Goal: Find specific page/section: Find specific page/section

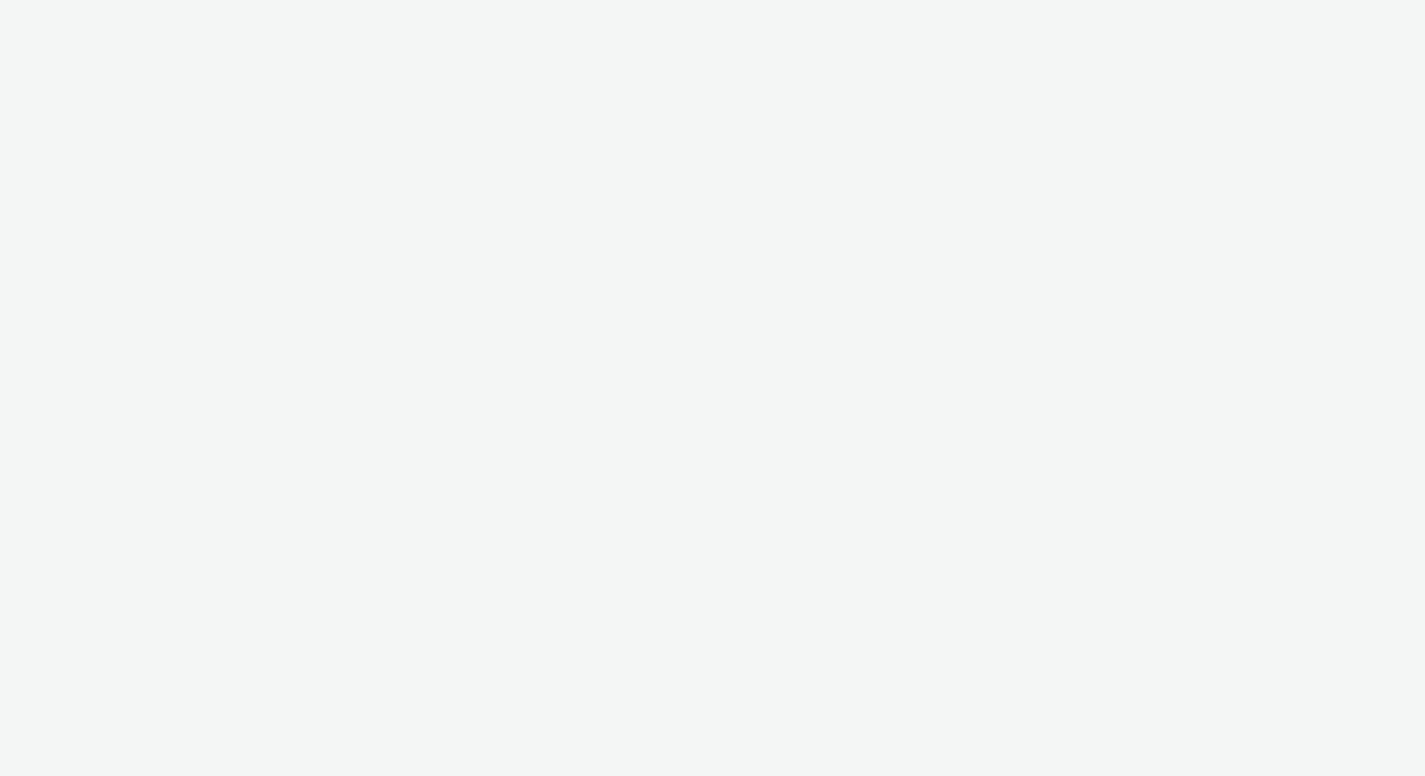
select select "c2295f28-7c96-446f-b279-53c23ee2b854"
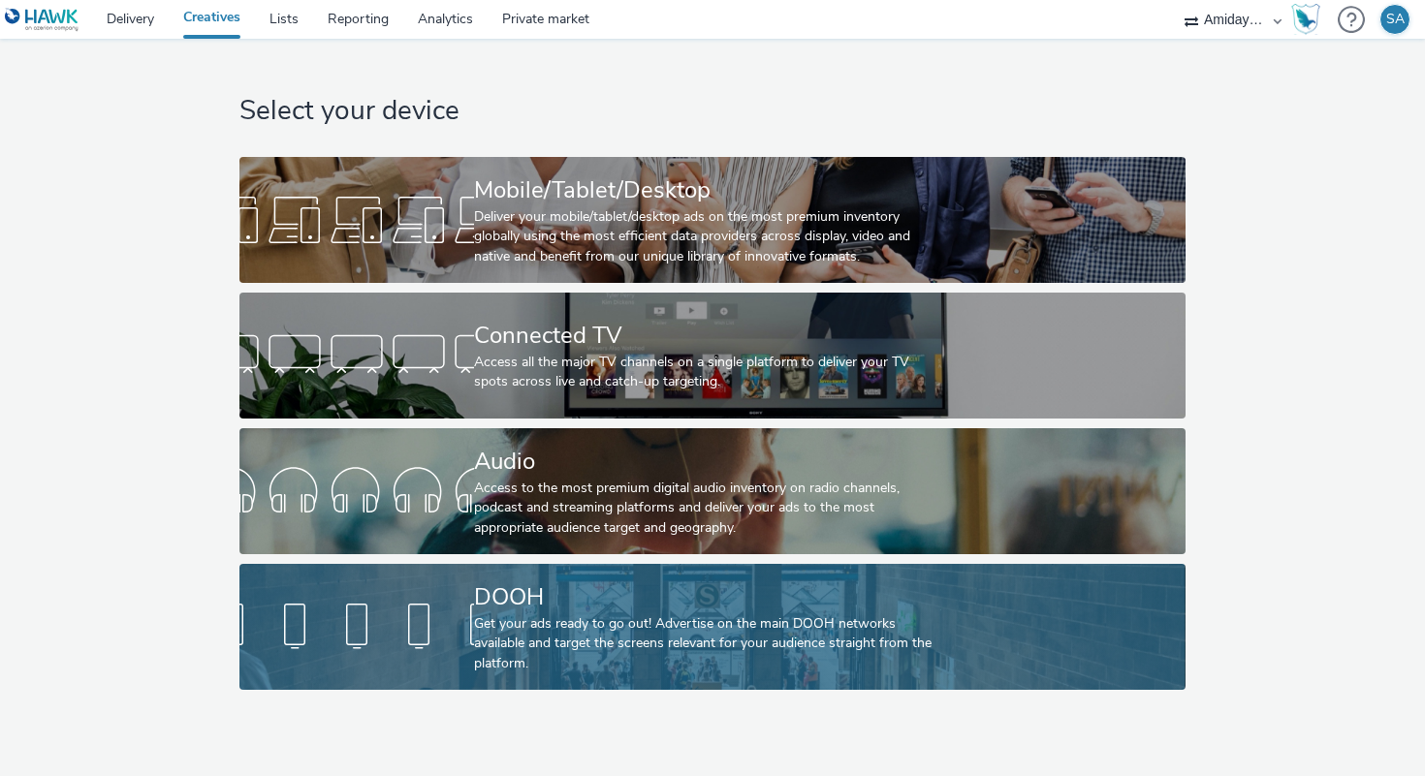
click at [446, 586] on link "DOOH Get your ads ready to go out! Advertise on the main DOOH networks availabl…" at bounding box center [711, 627] width 945 height 126
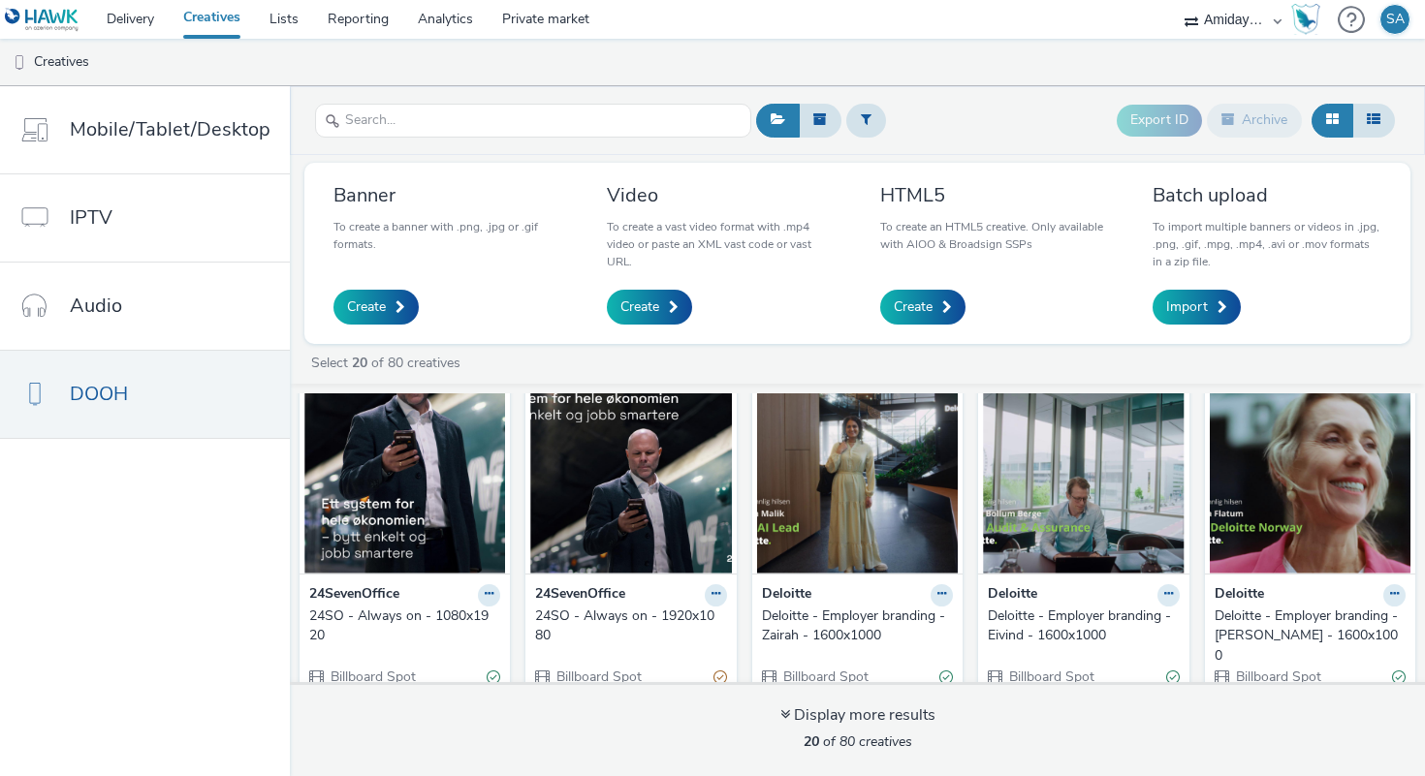
scroll to position [16, 0]
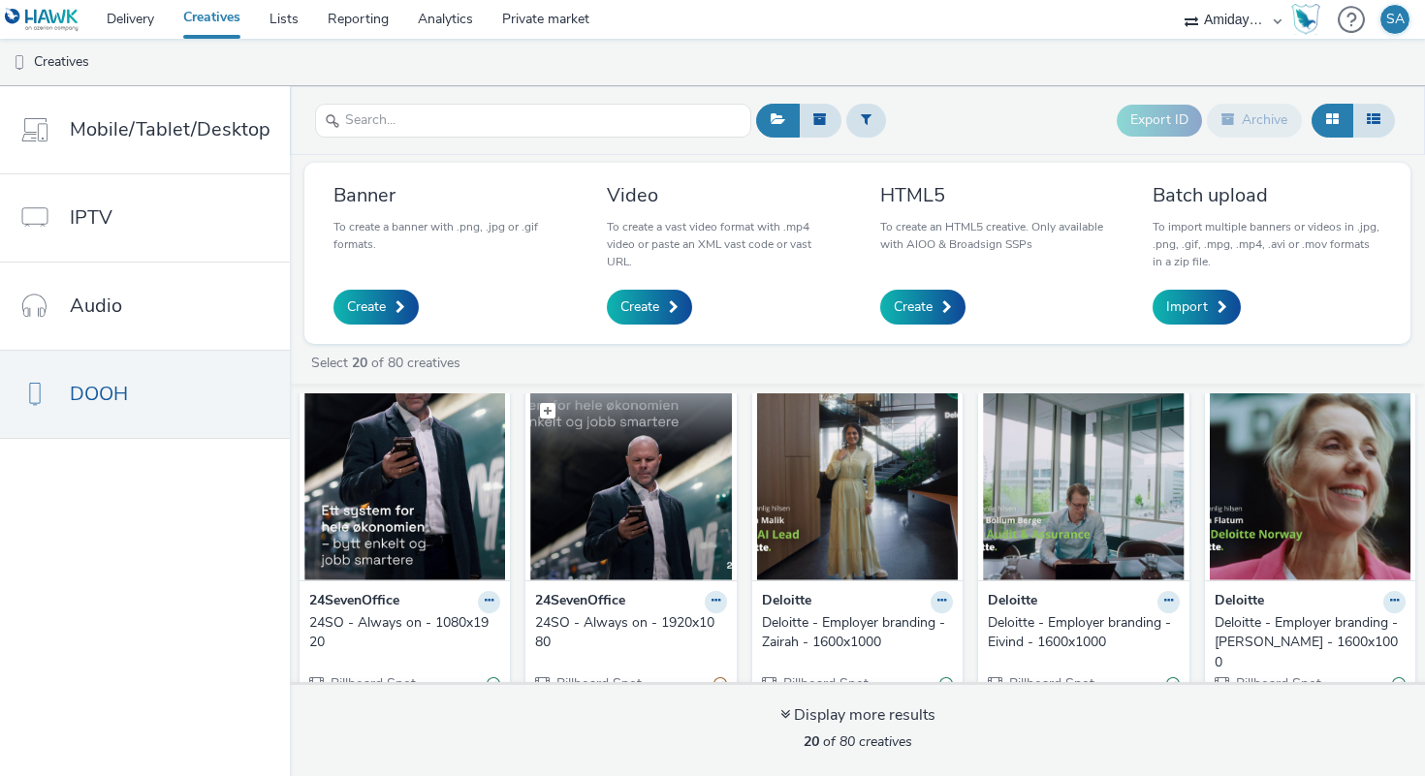
click at [582, 541] on img at bounding box center [630, 486] width 201 height 189
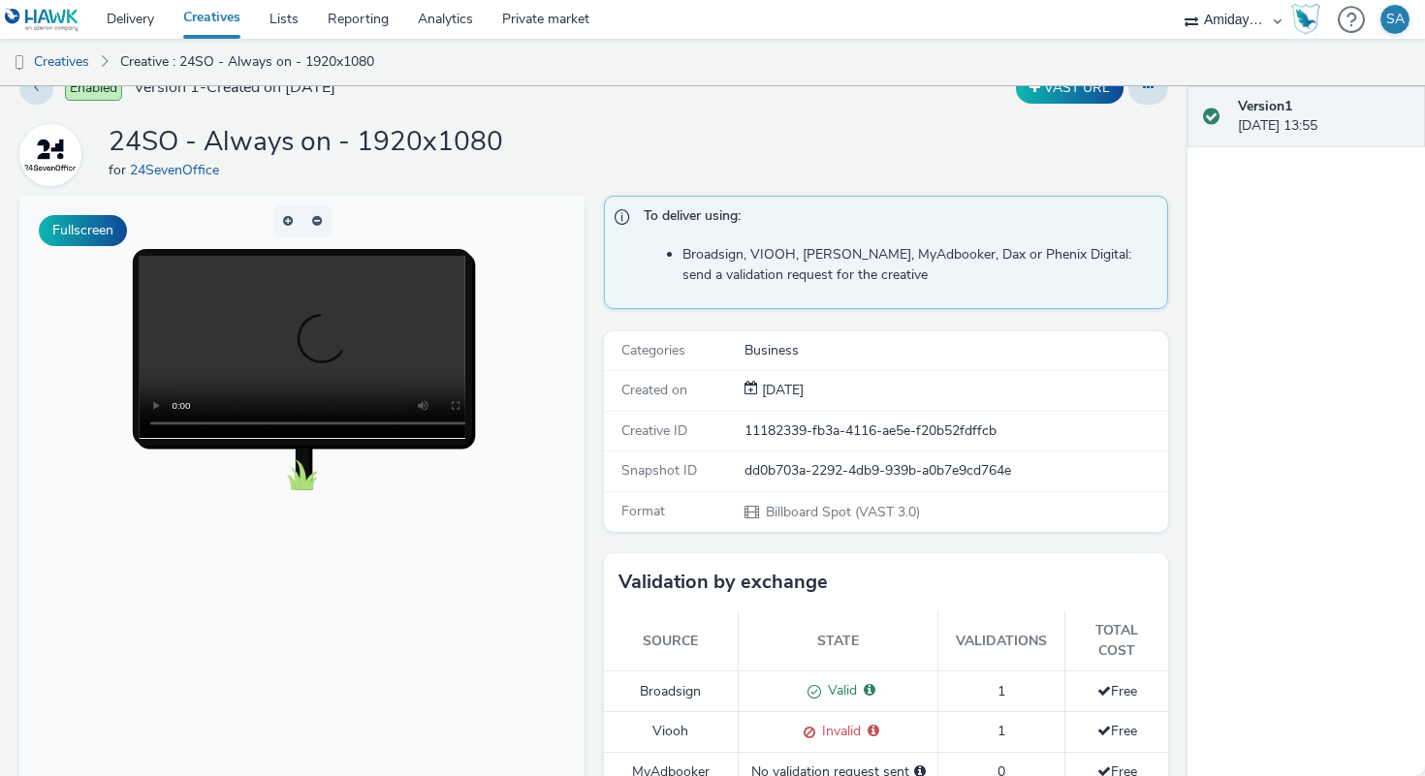
scroll to position [28, 0]
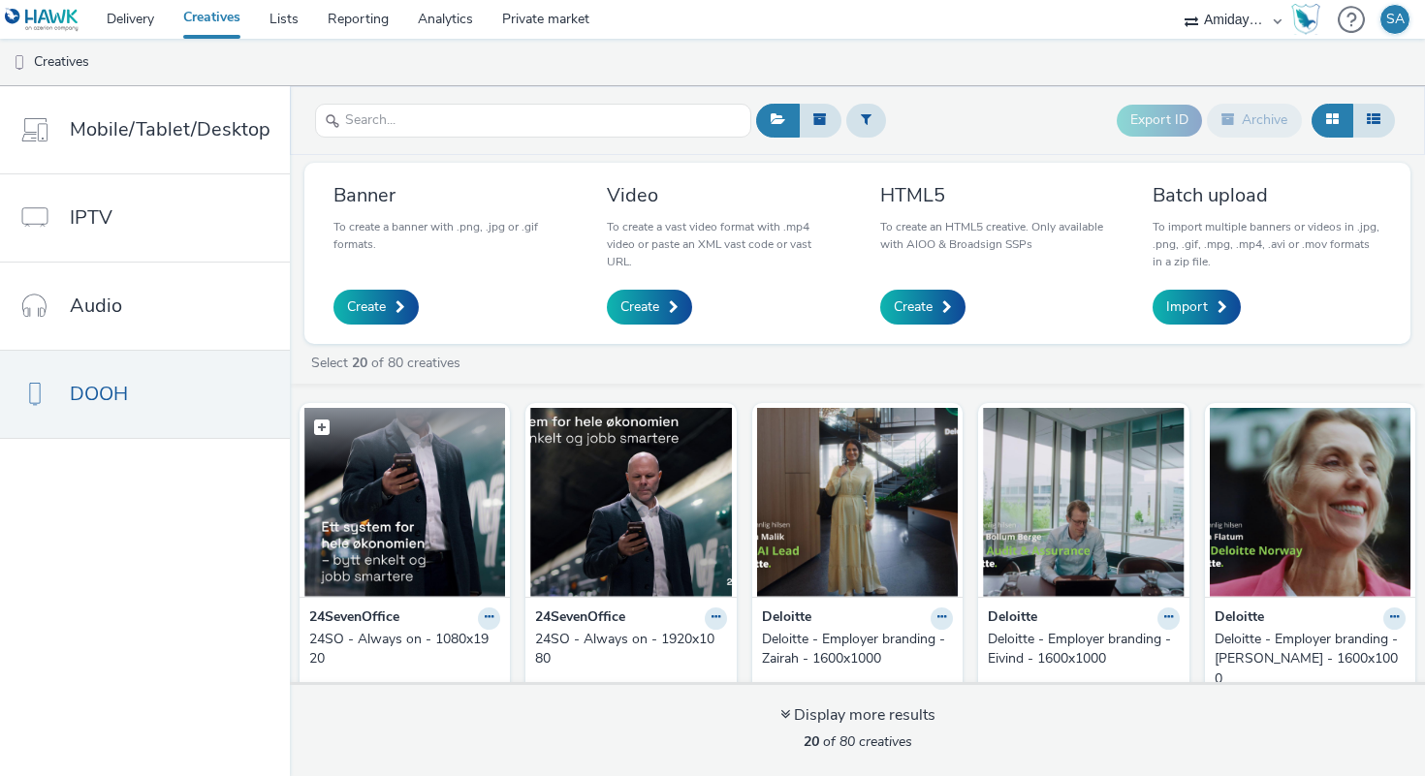
click at [426, 541] on img at bounding box center [404, 502] width 201 height 189
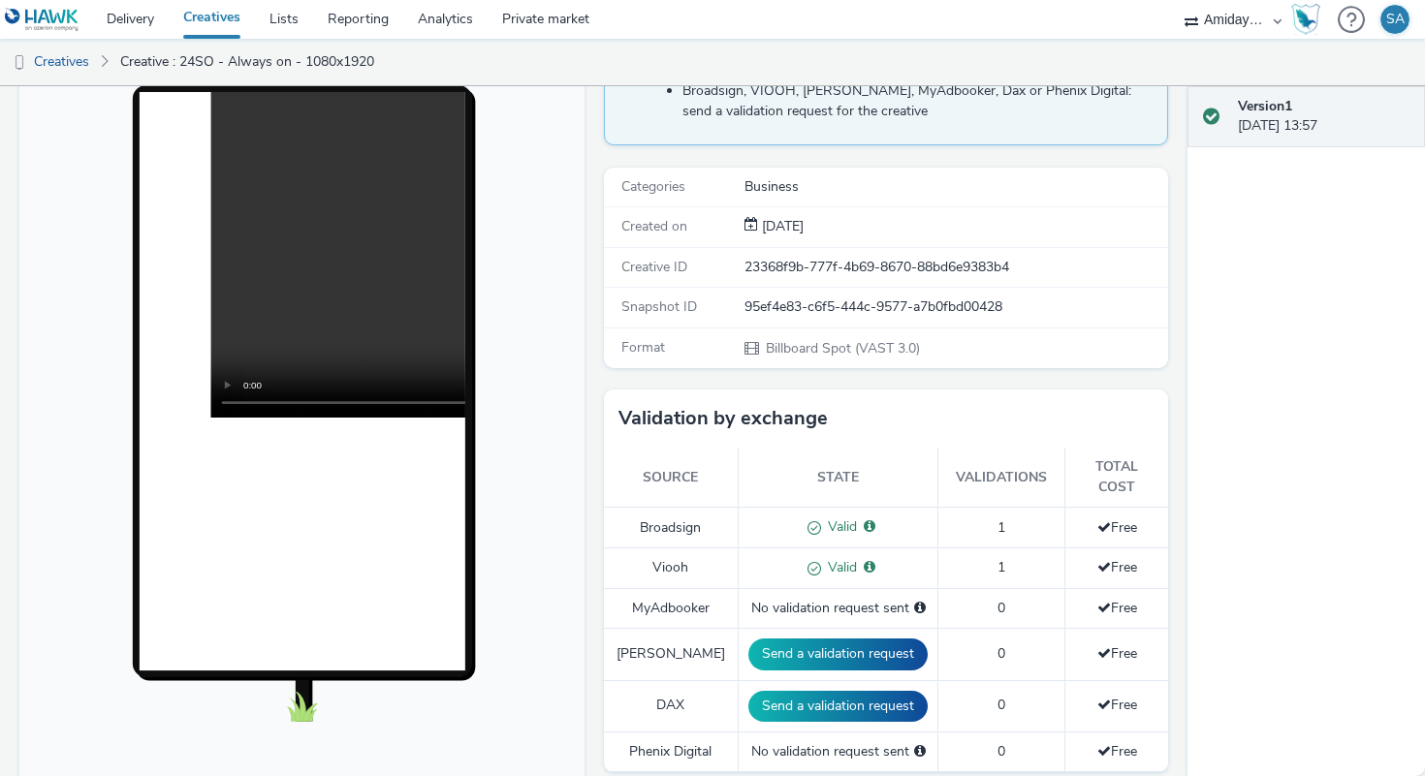
scroll to position [142, 0]
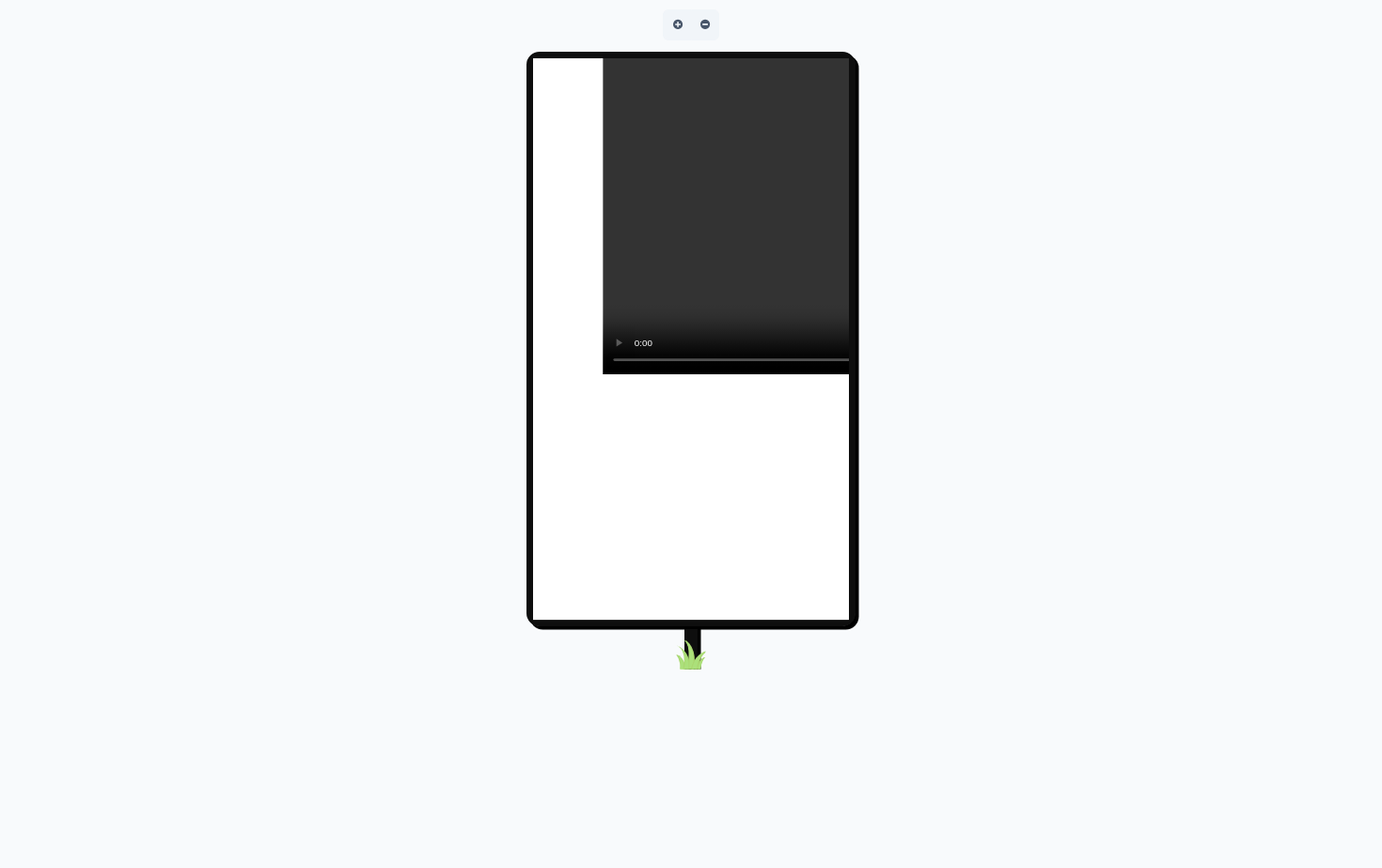
click at [639, 374] on video at bounding box center [917, 216] width 631 height 316
click at [1102, 374] on video at bounding box center [917, 216] width 631 height 316
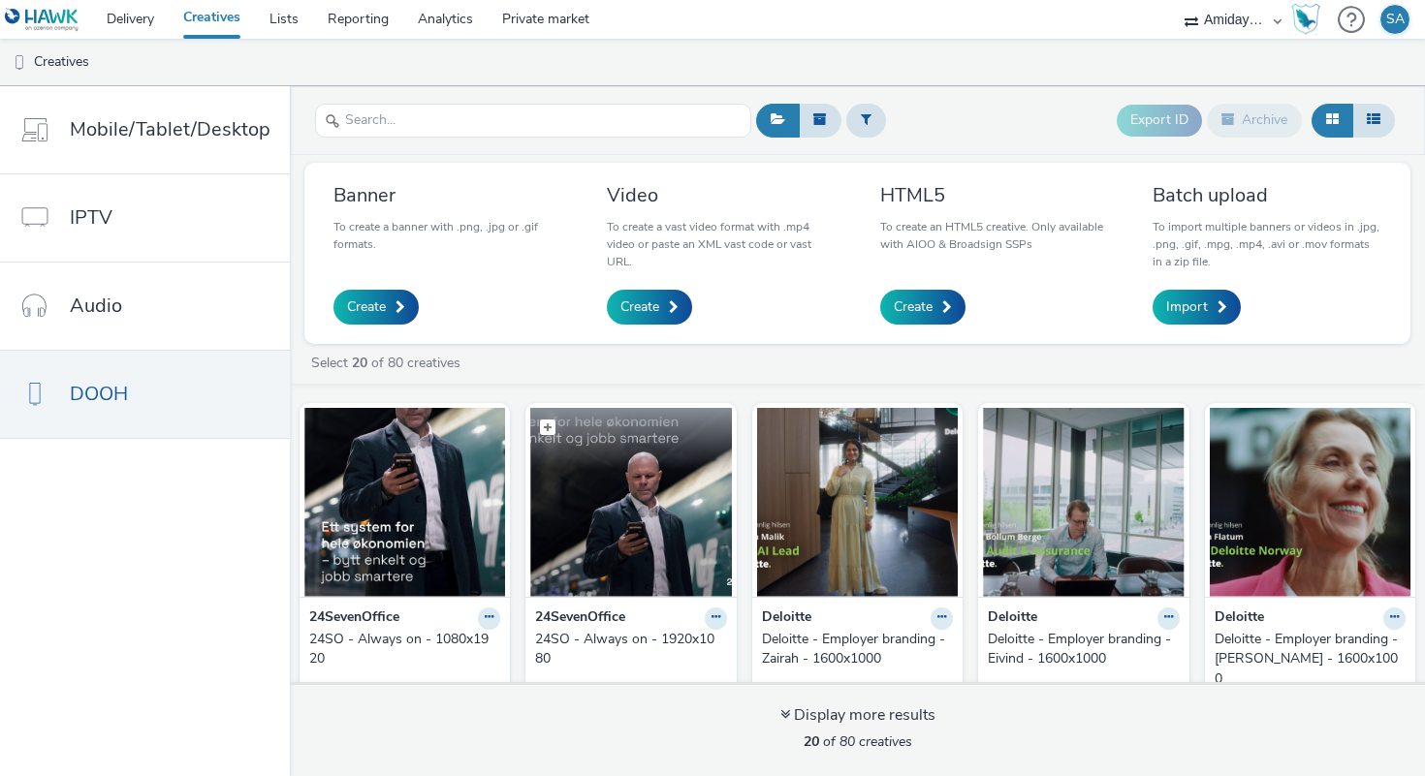
click at [648, 461] on figcaption at bounding box center [630, 439] width 201 height 62
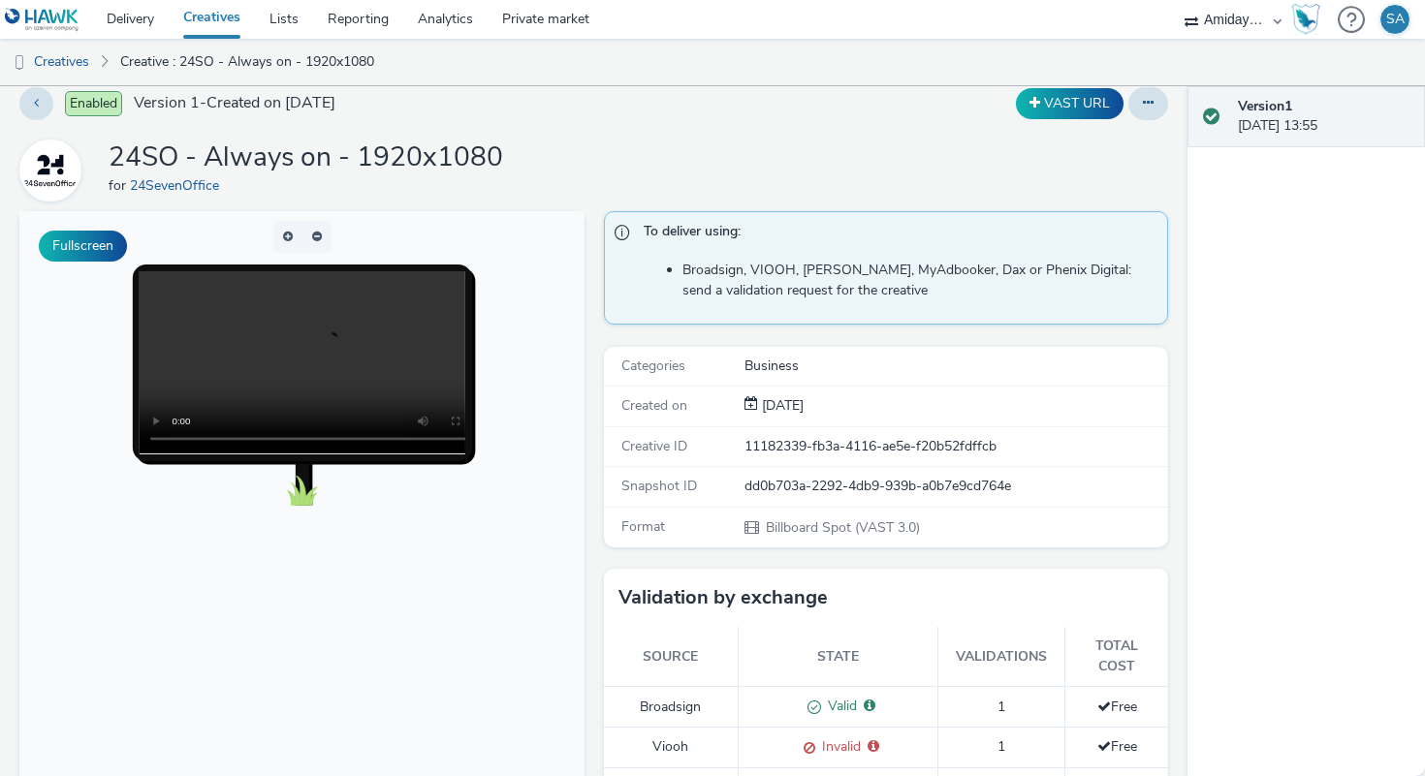
scroll to position [21, 0]
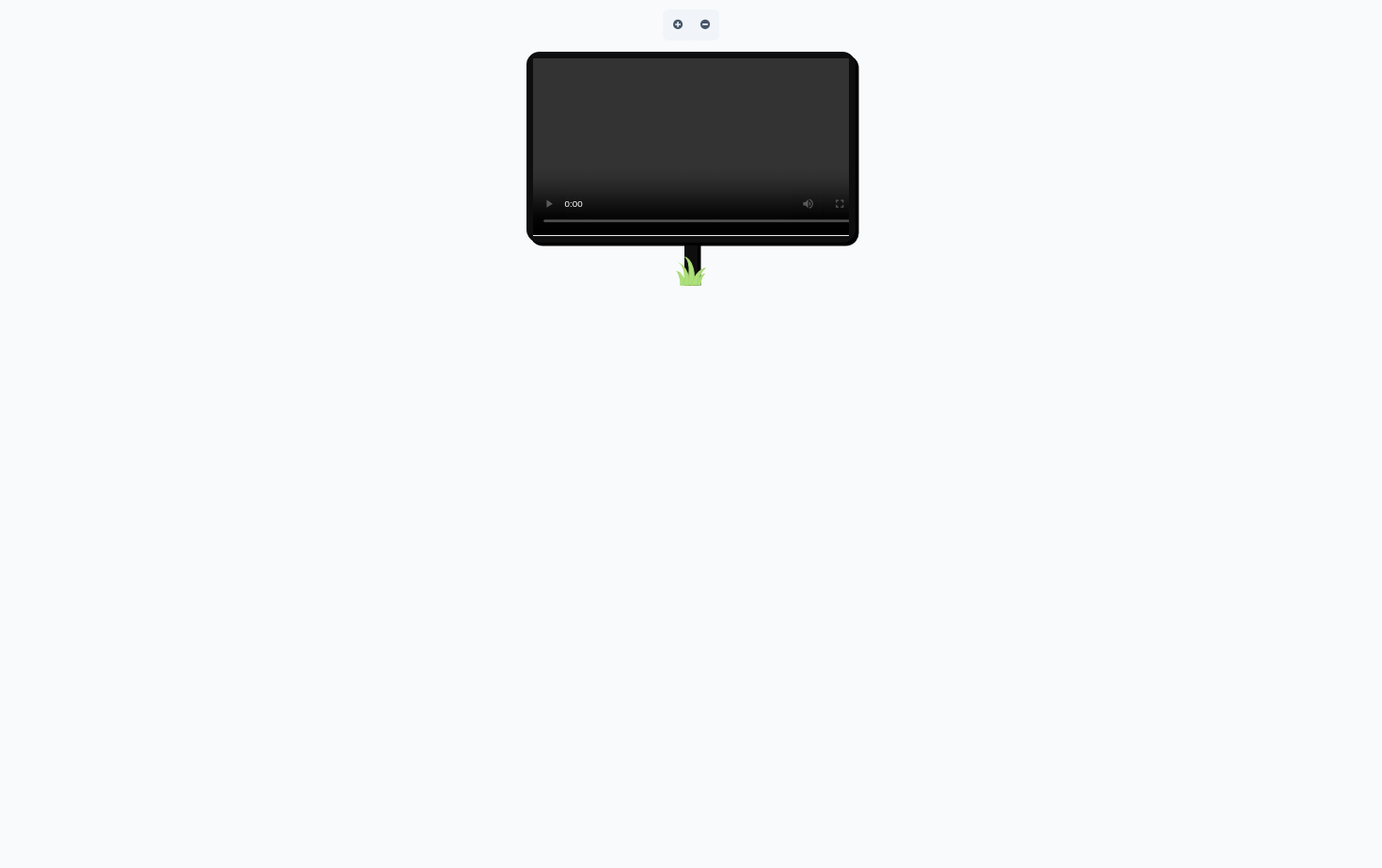
click at [533, 235] on video at bounding box center [710, 146] width 353 height 177
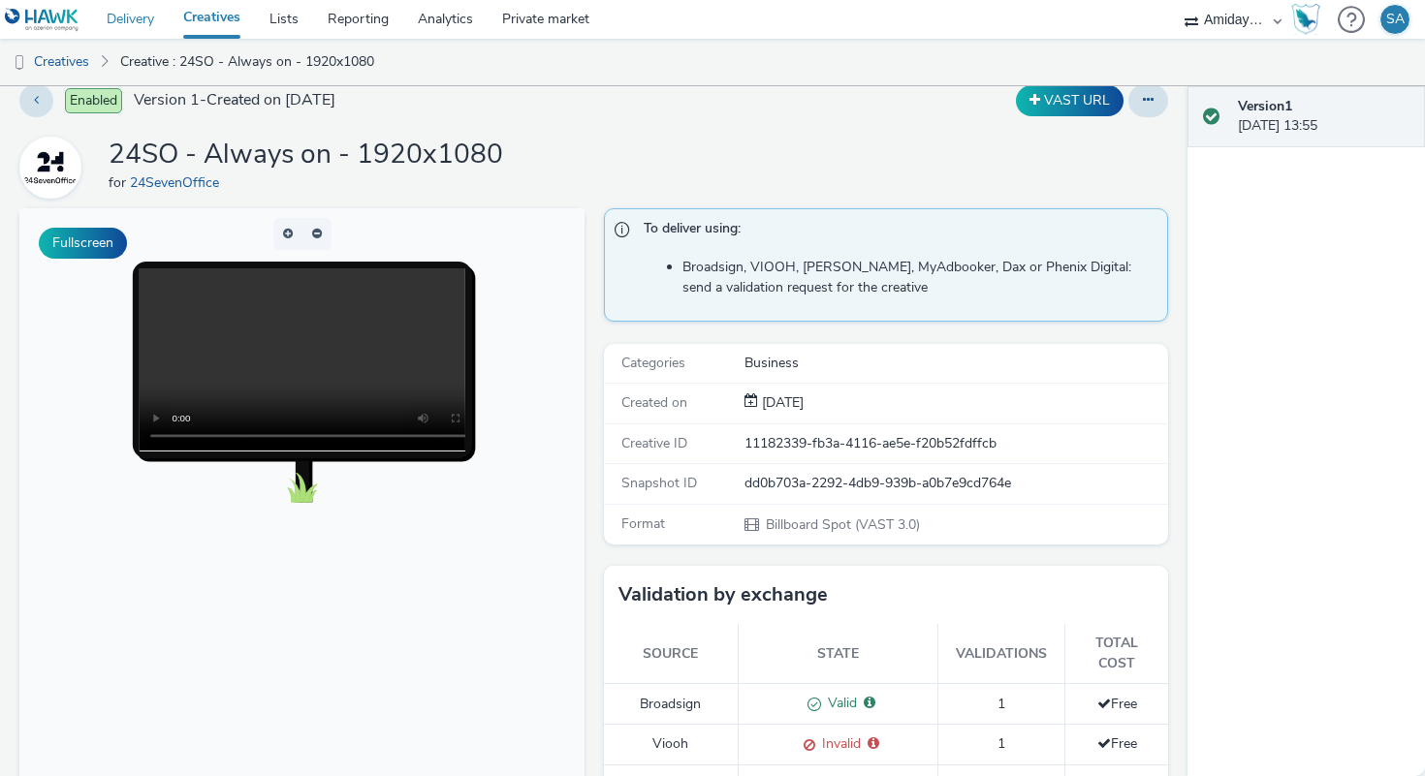
click at [127, 12] on link "Delivery" at bounding box center [130, 19] width 77 height 39
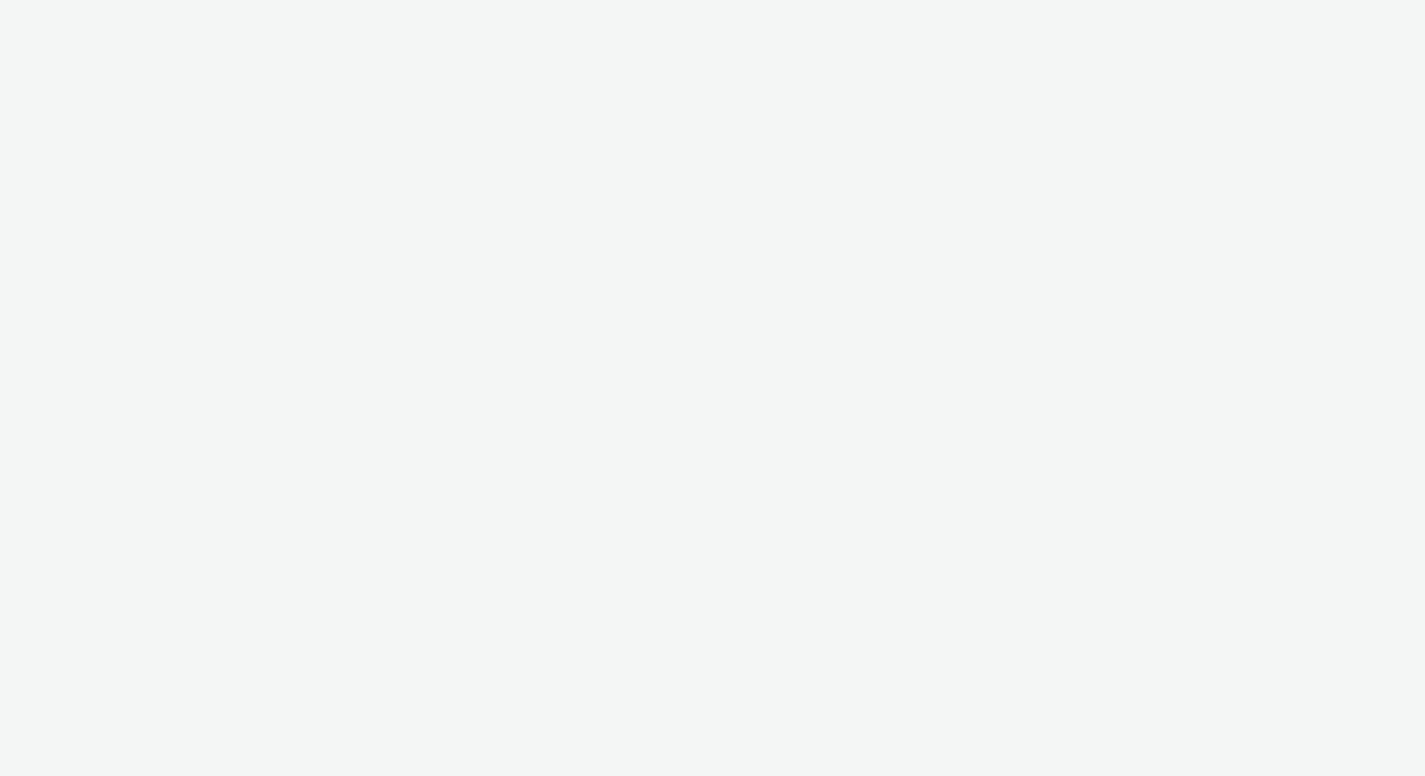
select select "c2295f28-7c96-446f-b279-53c23ee2b854"
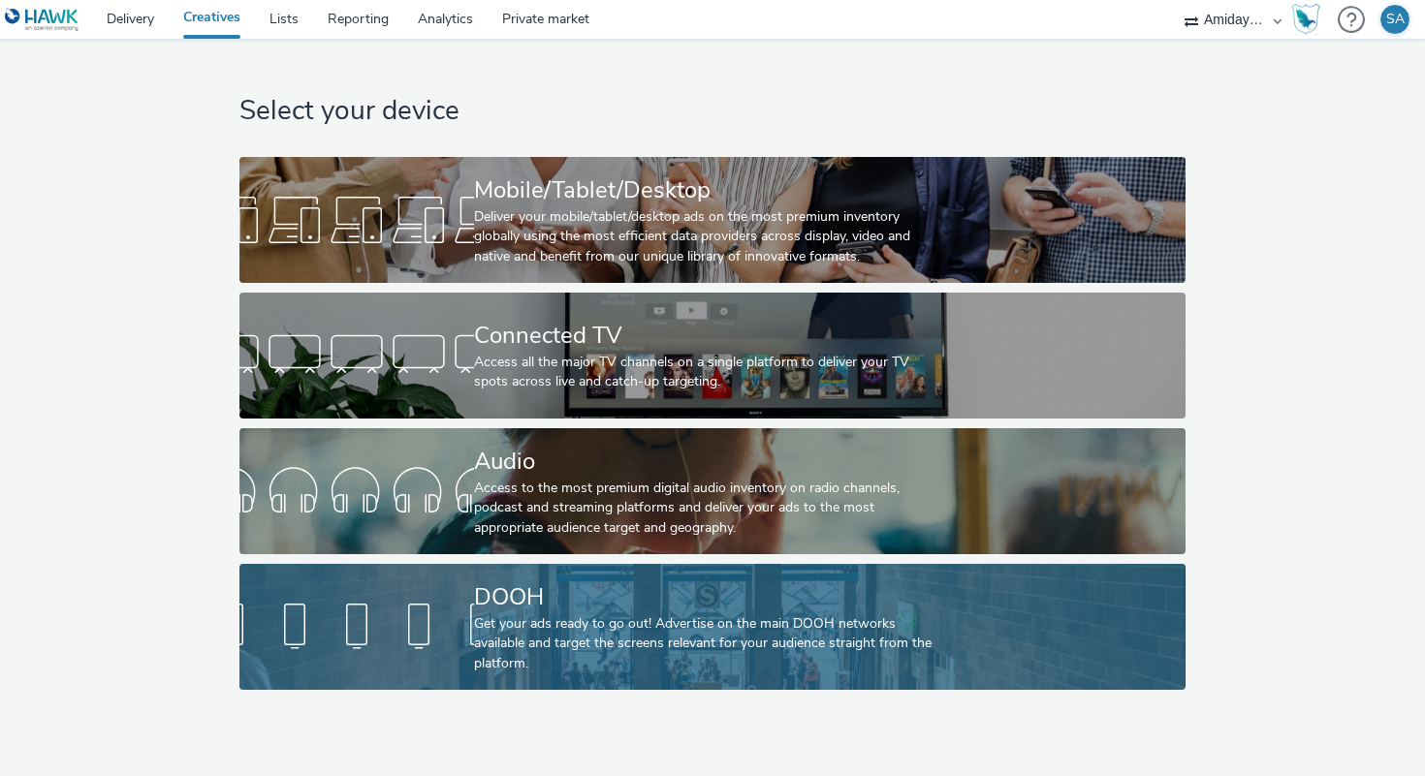
click at [439, 574] on link "DOOH Get your ads ready to go out! Advertise on the main DOOH networks availabl…" at bounding box center [711, 627] width 945 height 126
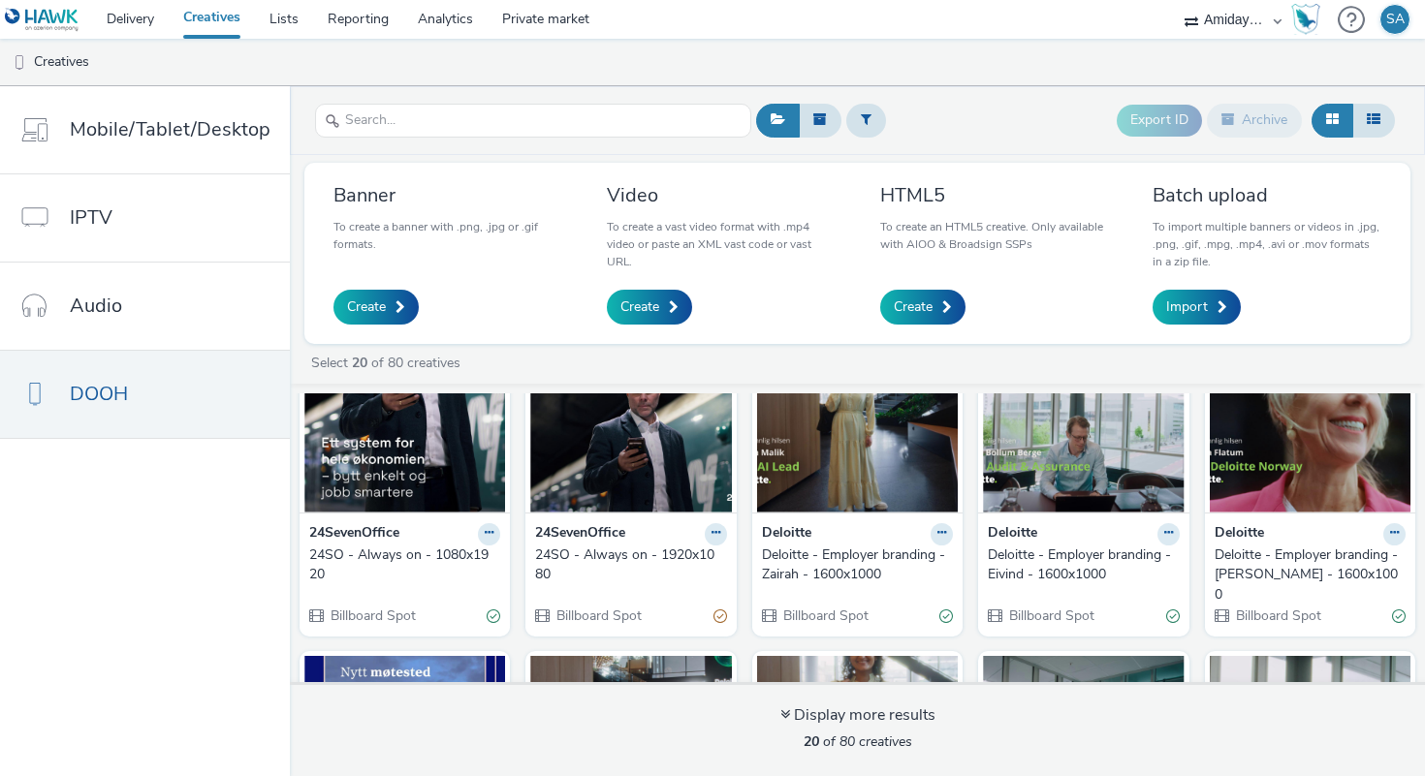
scroll to position [86, 0]
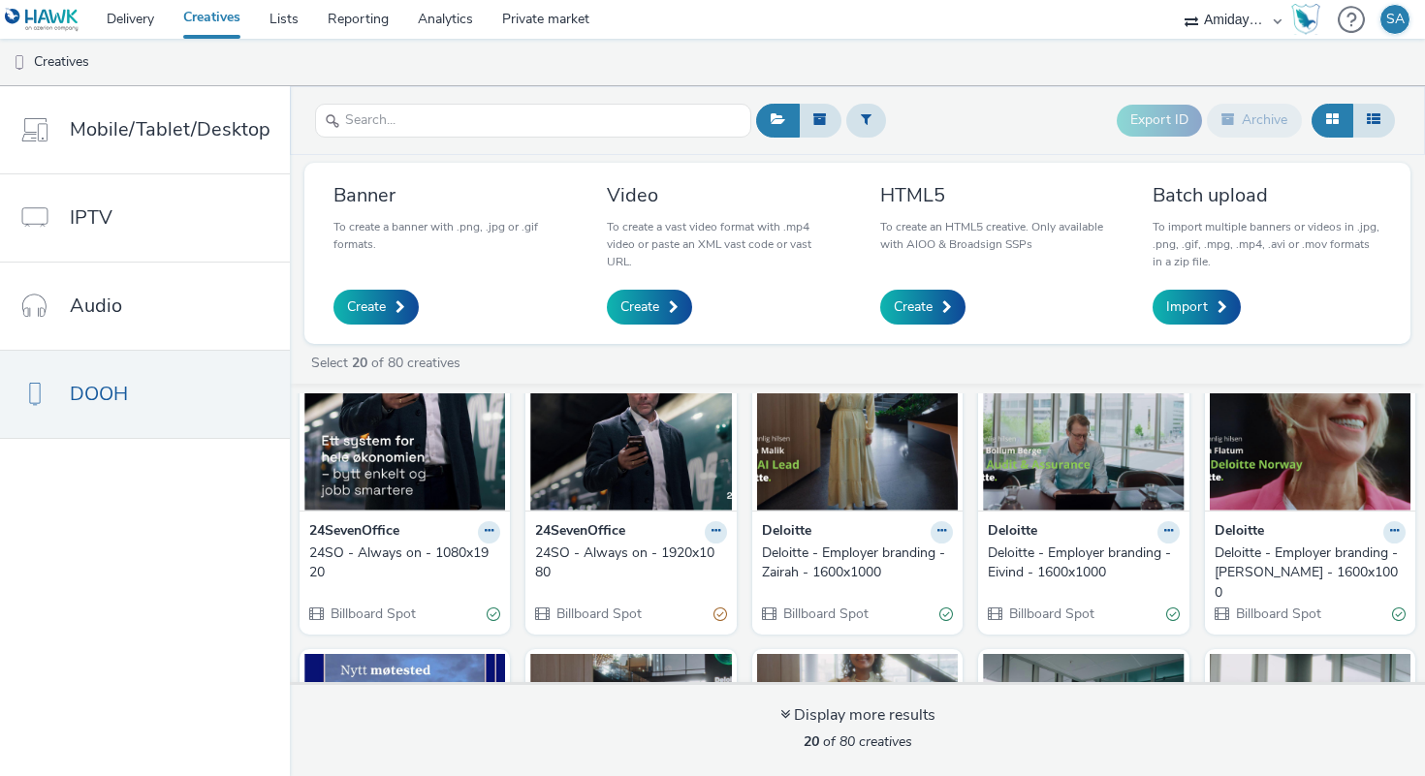
click at [576, 493] on img at bounding box center [630, 416] width 201 height 189
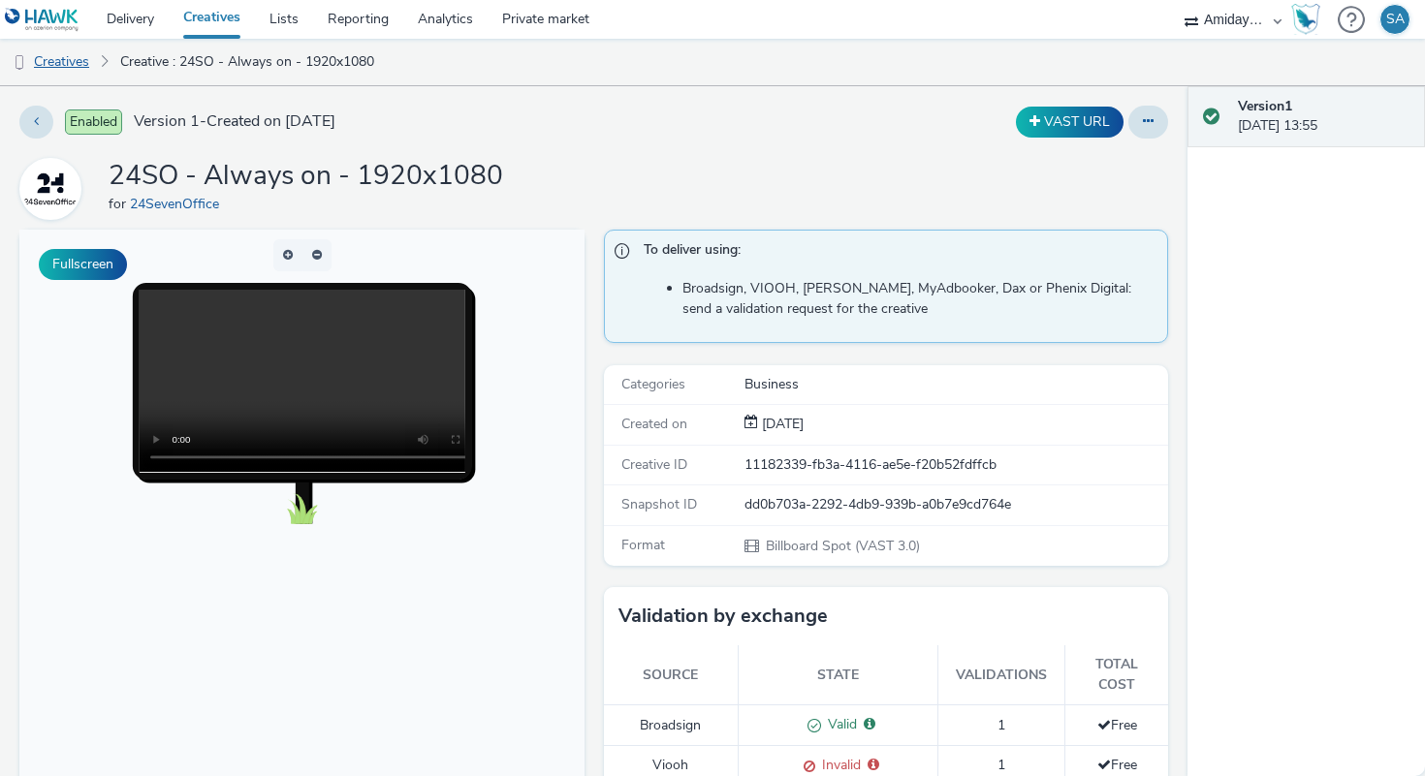
click at [85, 66] on link "Creatives" at bounding box center [49, 62] width 99 height 47
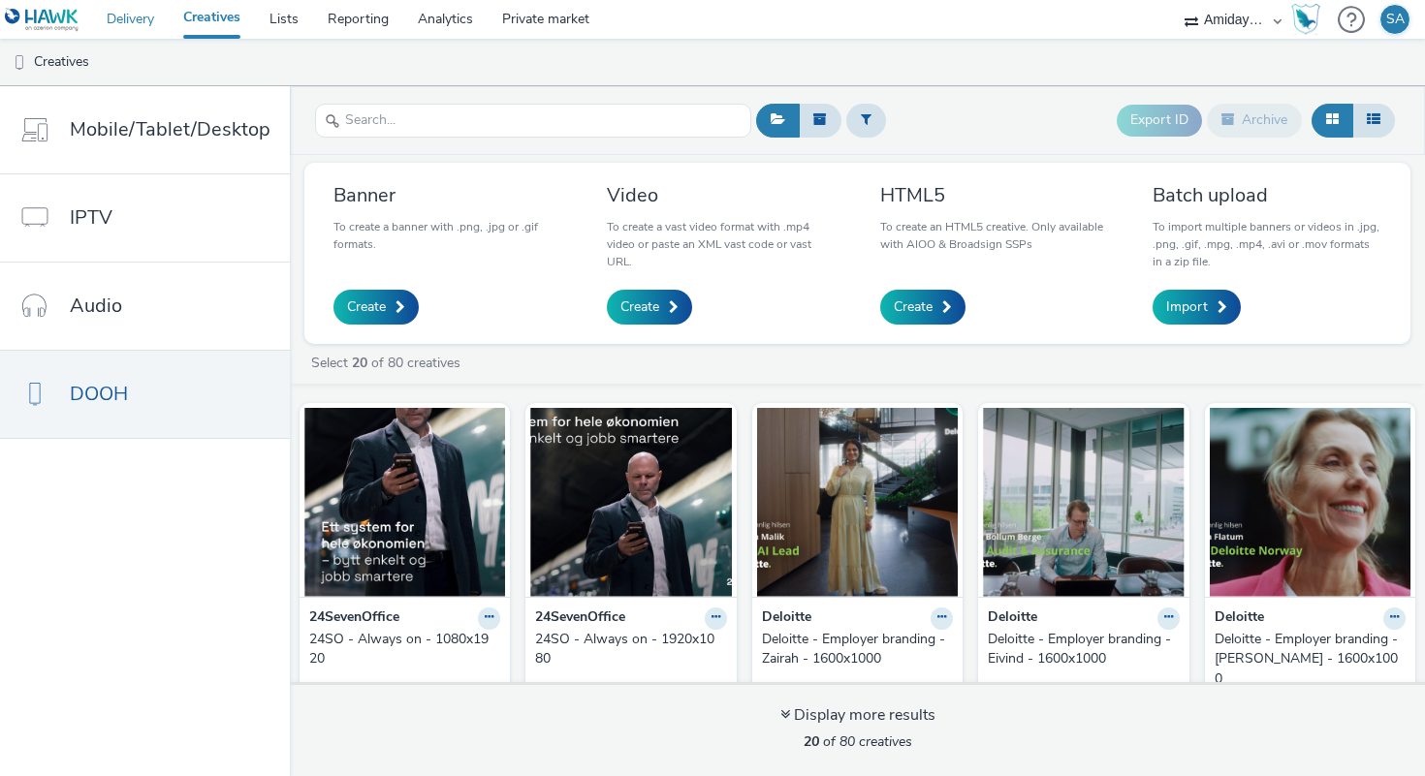
click at [144, 15] on link "Delivery" at bounding box center [130, 19] width 77 height 39
